Goal: Obtain resource: Download file/media

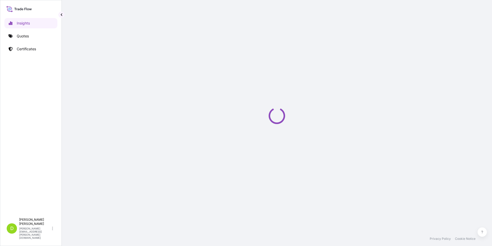
select select "2025"
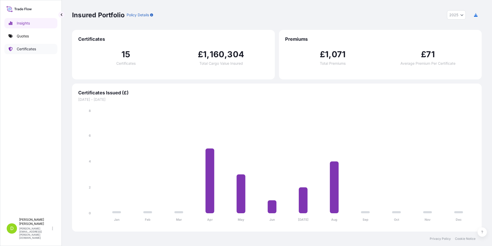
click at [32, 46] on link "Certificates" at bounding box center [30, 49] width 53 height 10
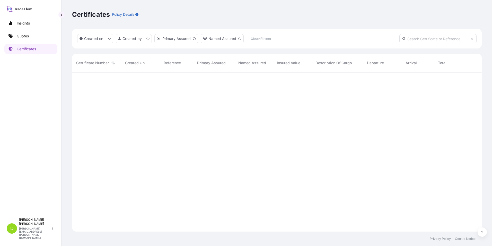
scroll to position [158, 406]
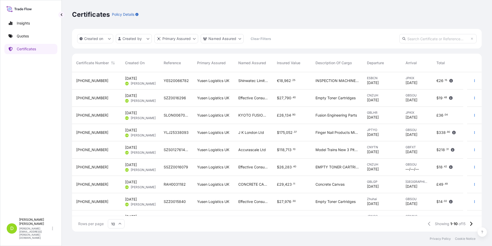
click at [142, 82] on span "[PERSON_NAME]" at bounding box center [143, 83] width 25 height 4
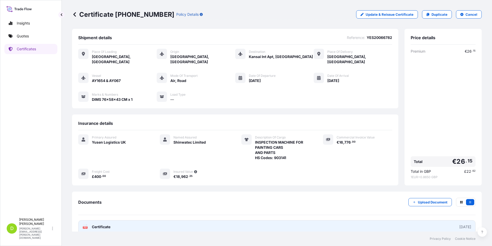
click at [134, 220] on link "PDF Certificate [DATE]" at bounding box center [276, 226] width 397 height 13
